Goal: Book appointment/travel/reservation

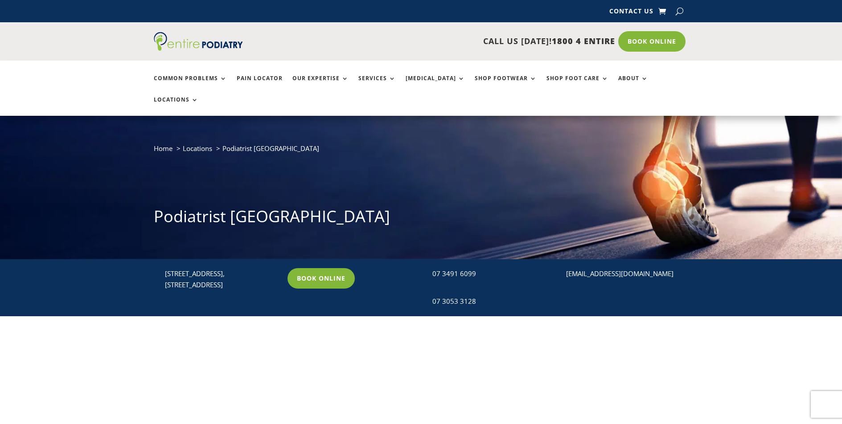
click at [338, 268] on link "Book Online" at bounding box center [321, 278] width 67 height 21
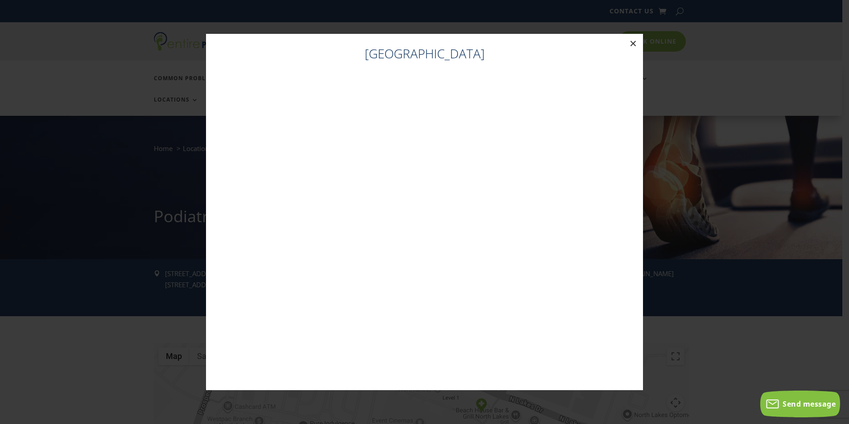
click at [628, 44] on button "×" at bounding box center [633, 44] width 20 height 20
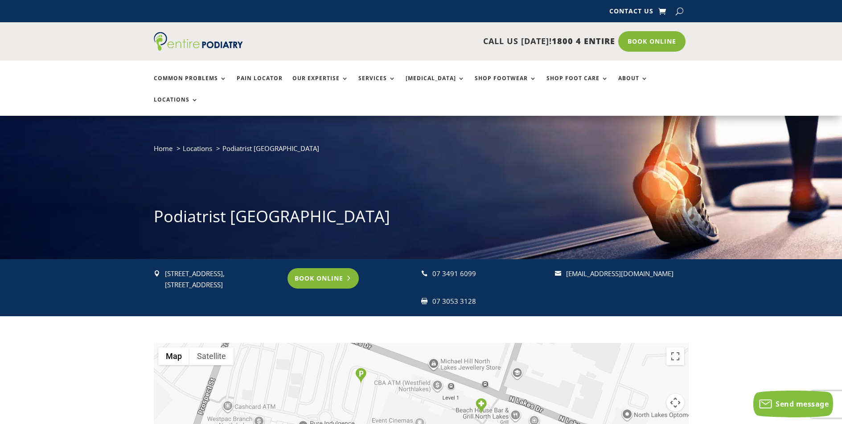
click at [334, 268] on link "Book Online" at bounding box center [324, 278] width 72 height 21
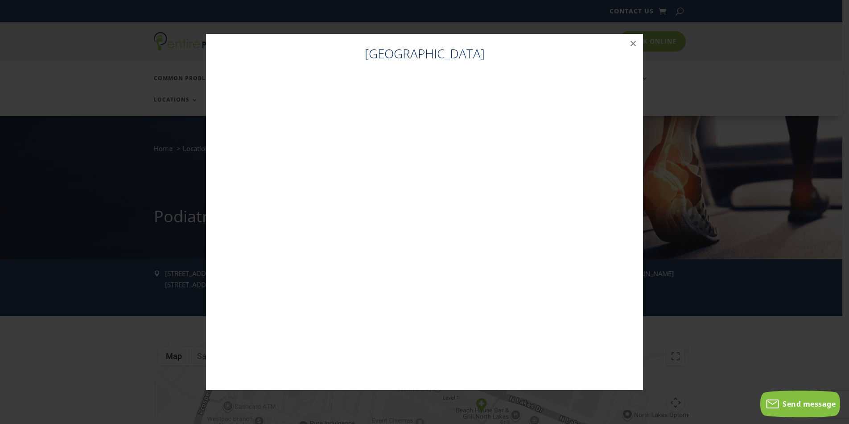
click at [709, 251] on div "North Lakes ×" at bounding box center [425, 212] width 842 height 375
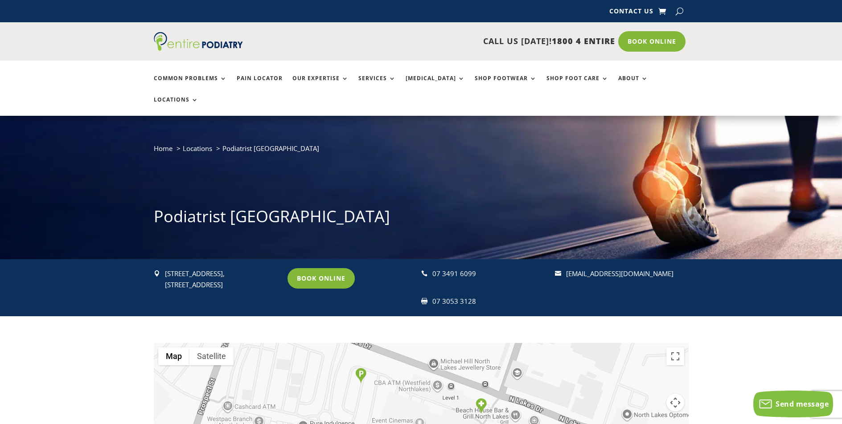
click at [86, 293] on div " 1051B/1 N Lakes Drive, North Lakes, Mango Hill Q 4509 Book Online  07 3491 6…" at bounding box center [421, 287] width 842 height 57
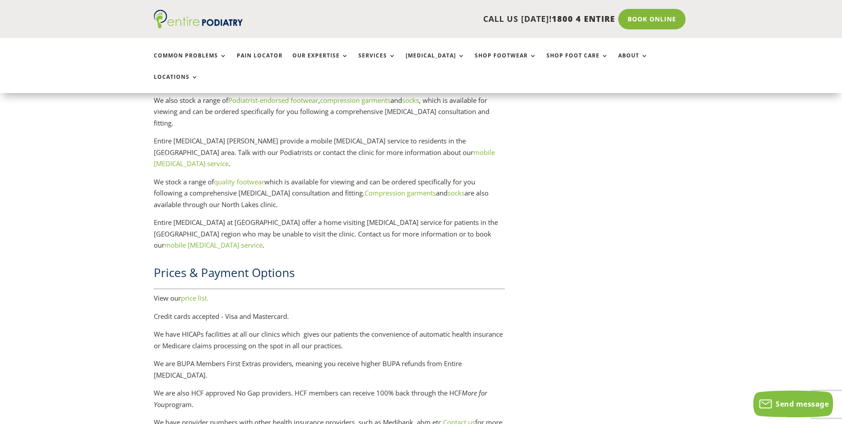
scroll to position [1391, 0]
click at [197, 295] on link "price list." at bounding box center [195, 299] width 28 height 9
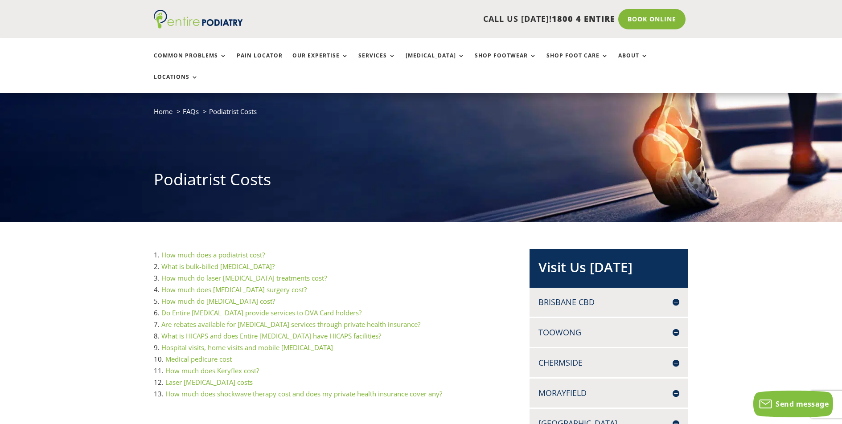
scroll to position [36, 0]
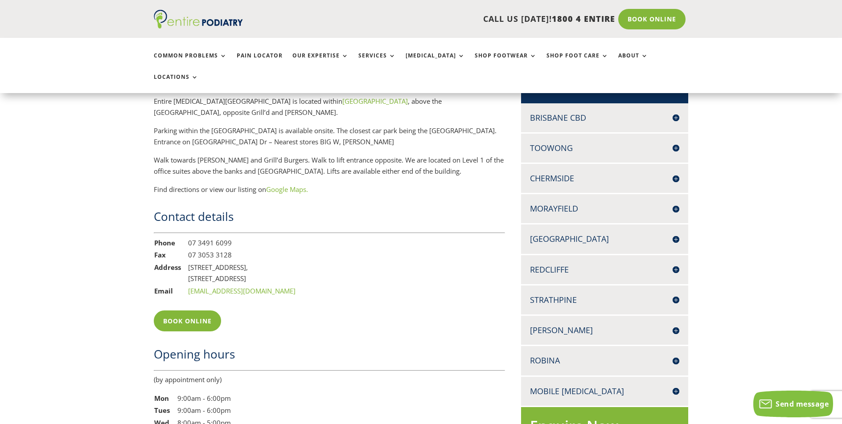
scroll to position [606, 0]
click at [674, 235] on h4 "[GEOGRAPHIC_DATA]" at bounding box center [605, 240] width 150 height 11
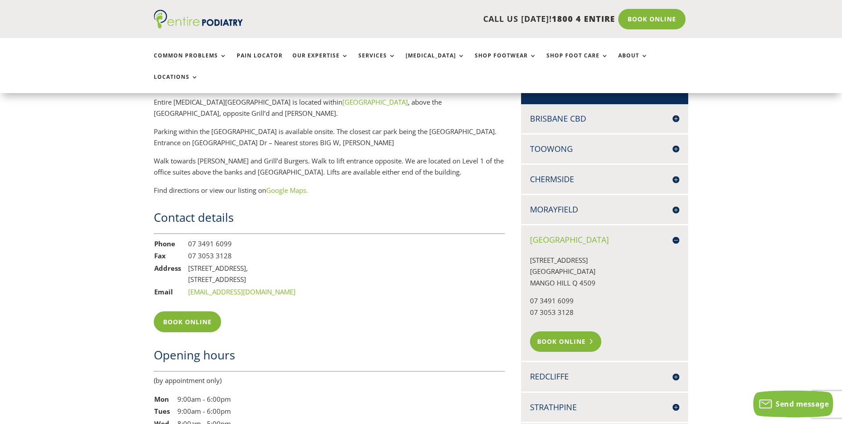
click at [558, 332] on link "Book Online" at bounding box center [566, 342] width 72 height 21
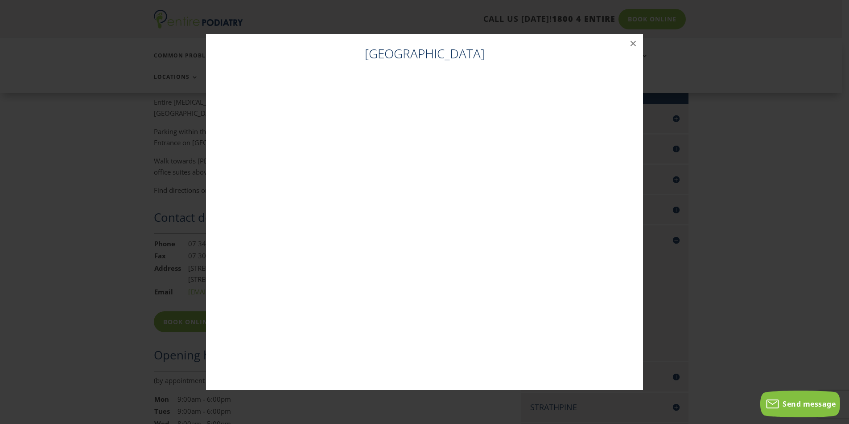
click at [101, 239] on div "North Lakes ×" at bounding box center [425, 212] width 842 height 375
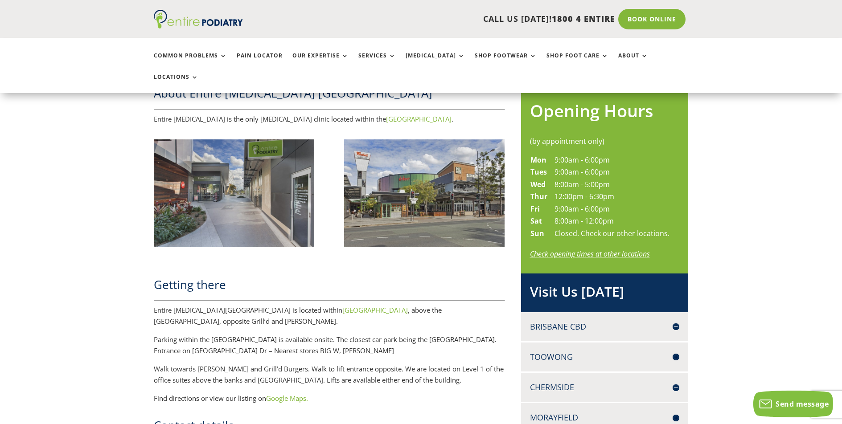
scroll to position [0, 0]
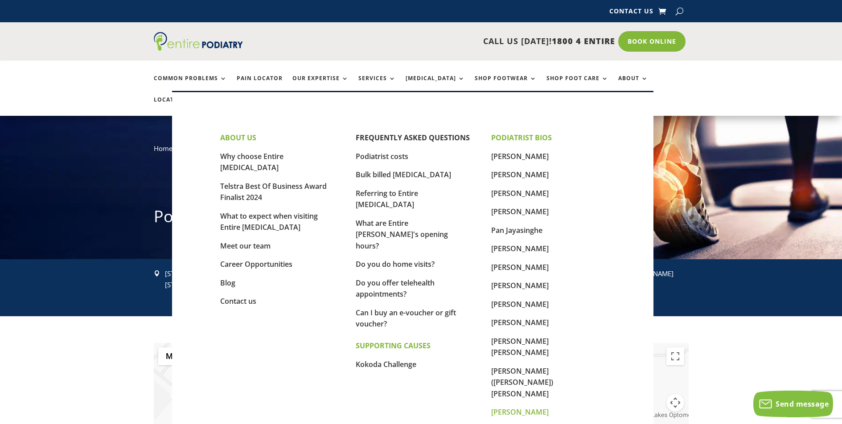
click at [535, 408] on link "[PERSON_NAME]" at bounding box center [520, 413] width 58 height 10
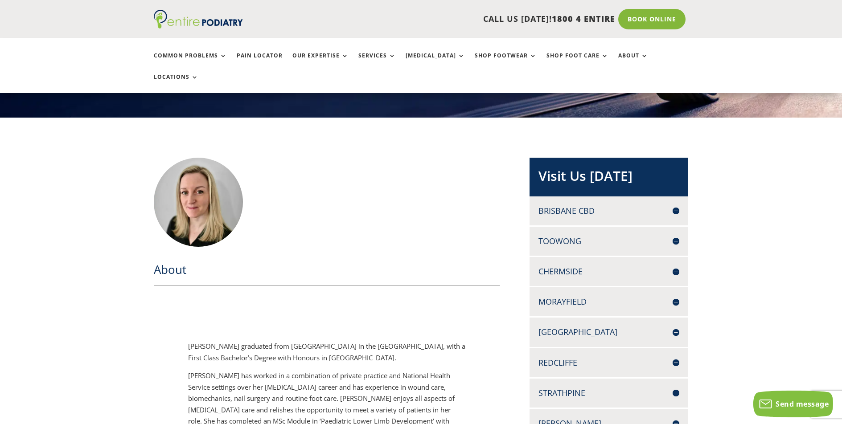
scroll to position [143, 0]
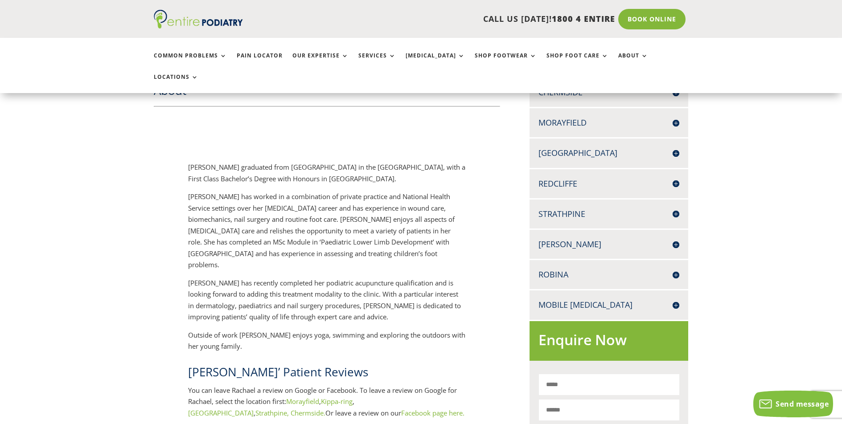
scroll to position [0, 0]
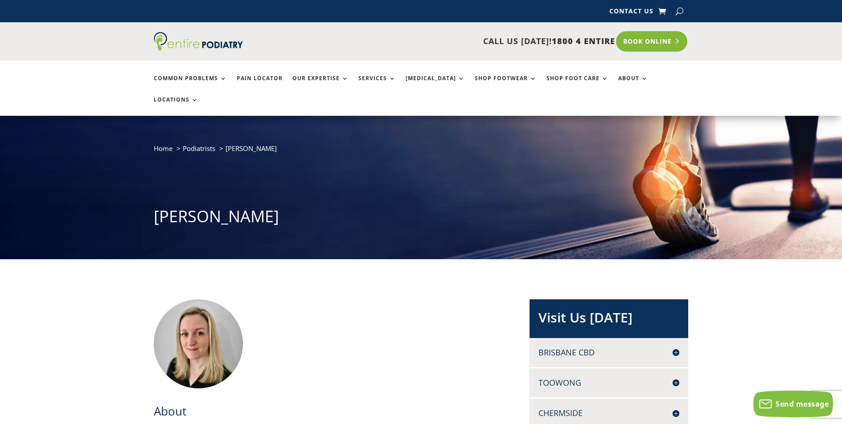
click at [656, 45] on link "Book Online" at bounding box center [652, 41] width 72 height 21
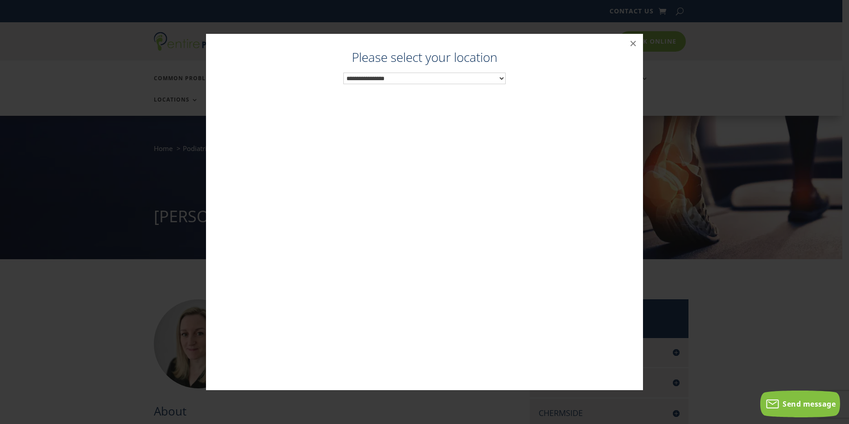
click at [400, 81] on select "**********" at bounding box center [424, 79] width 163 height 12
click at [630, 47] on button "×" at bounding box center [633, 44] width 20 height 20
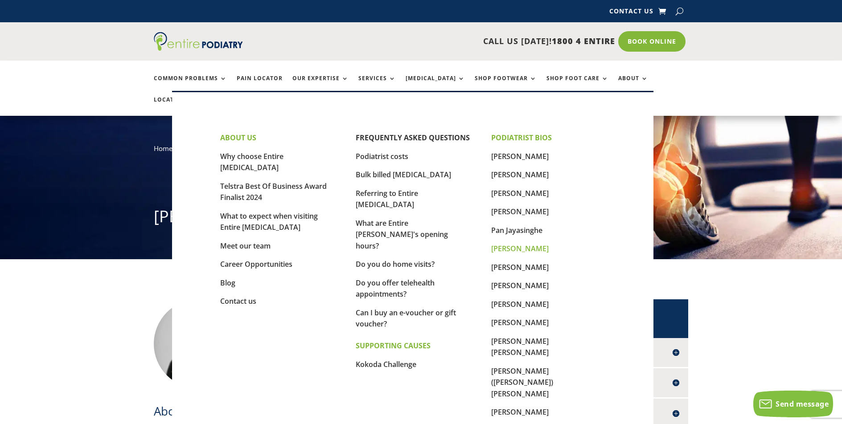
click at [511, 252] on link "[PERSON_NAME]" at bounding box center [520, 249] width 58 height 10
click at [517, 270] on link "[PERSON_NAME]" at bounding box center [520, 268] width 58 height 10
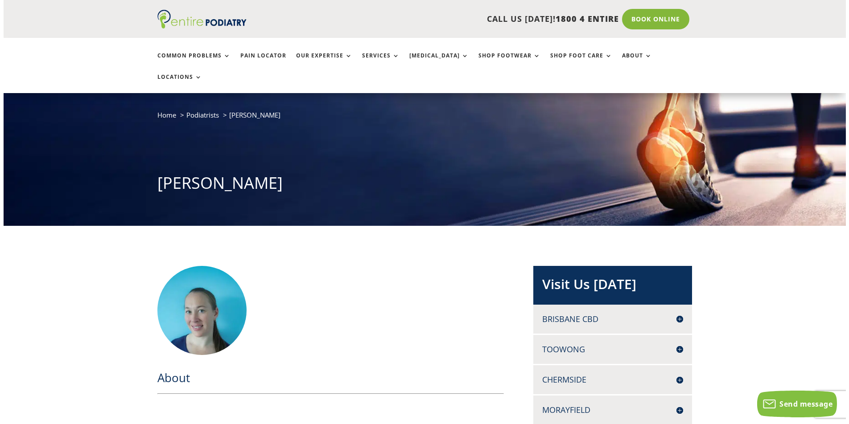
scroll to position [36, 0]
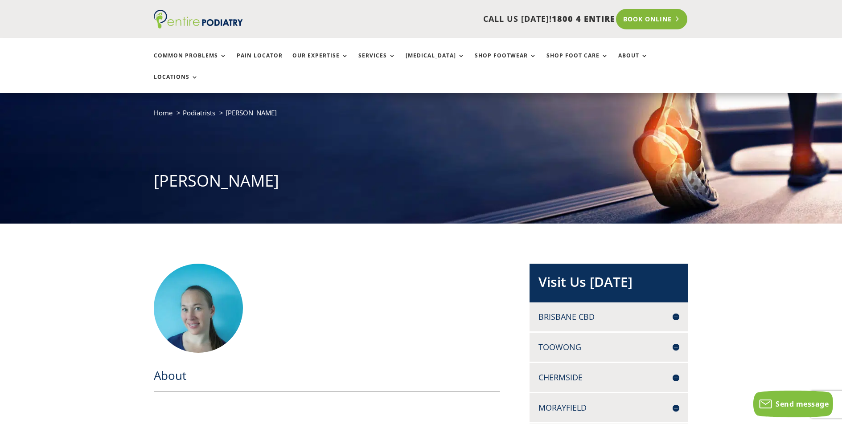
click at [632, 21] on link "Book Online" at bounding box center [652, 19] width 72 height 21
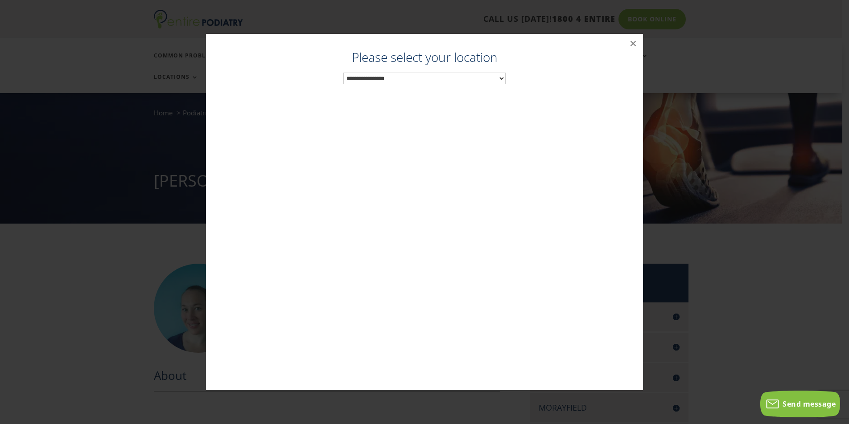
click at [409, 80] on select "**********" at bounding box center [424, 79] width 163 height 12
